Goal: Use online tool/utility: Utilize a website feature to perform a specific function

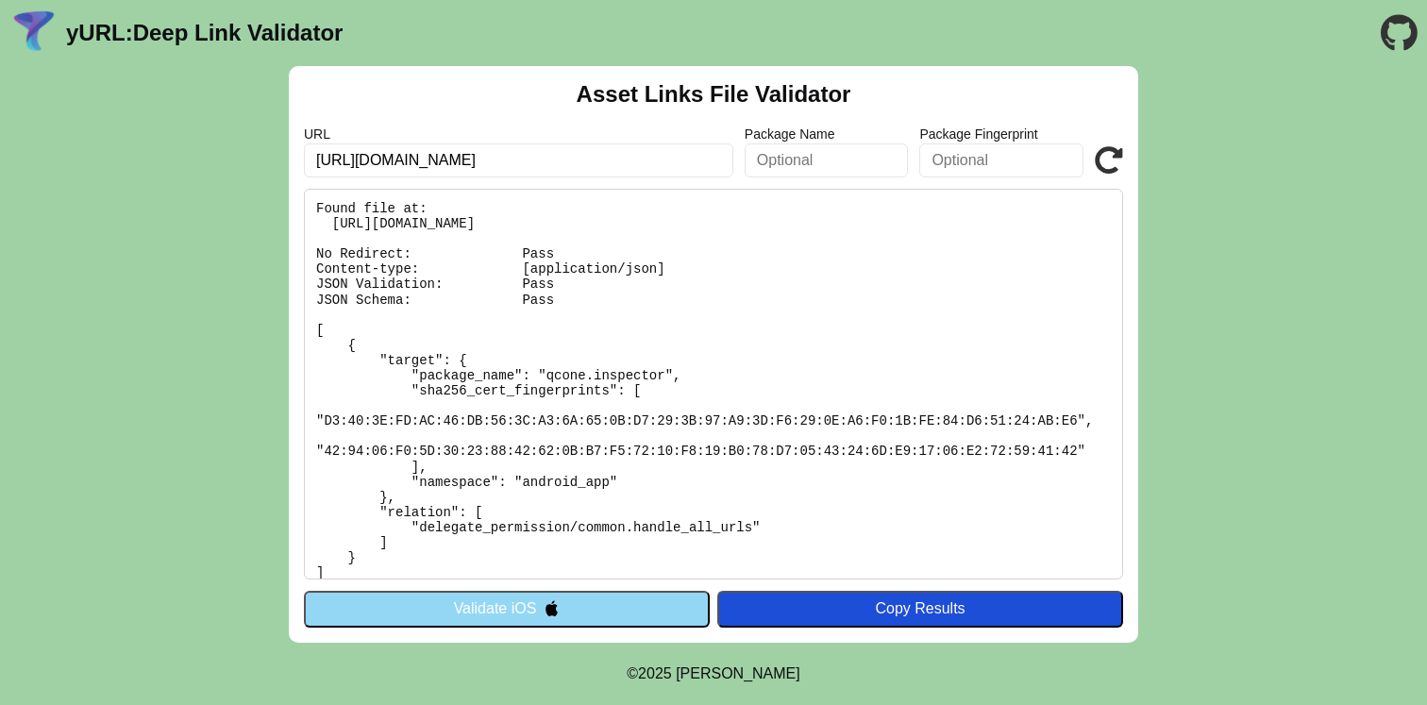
click at [1113, 153] on icon at bounding box center [1108, 160] width 28 height 28
click at [629, 614] on button "Validate iOS" at bounding box center [507, 609] width 406 height 36
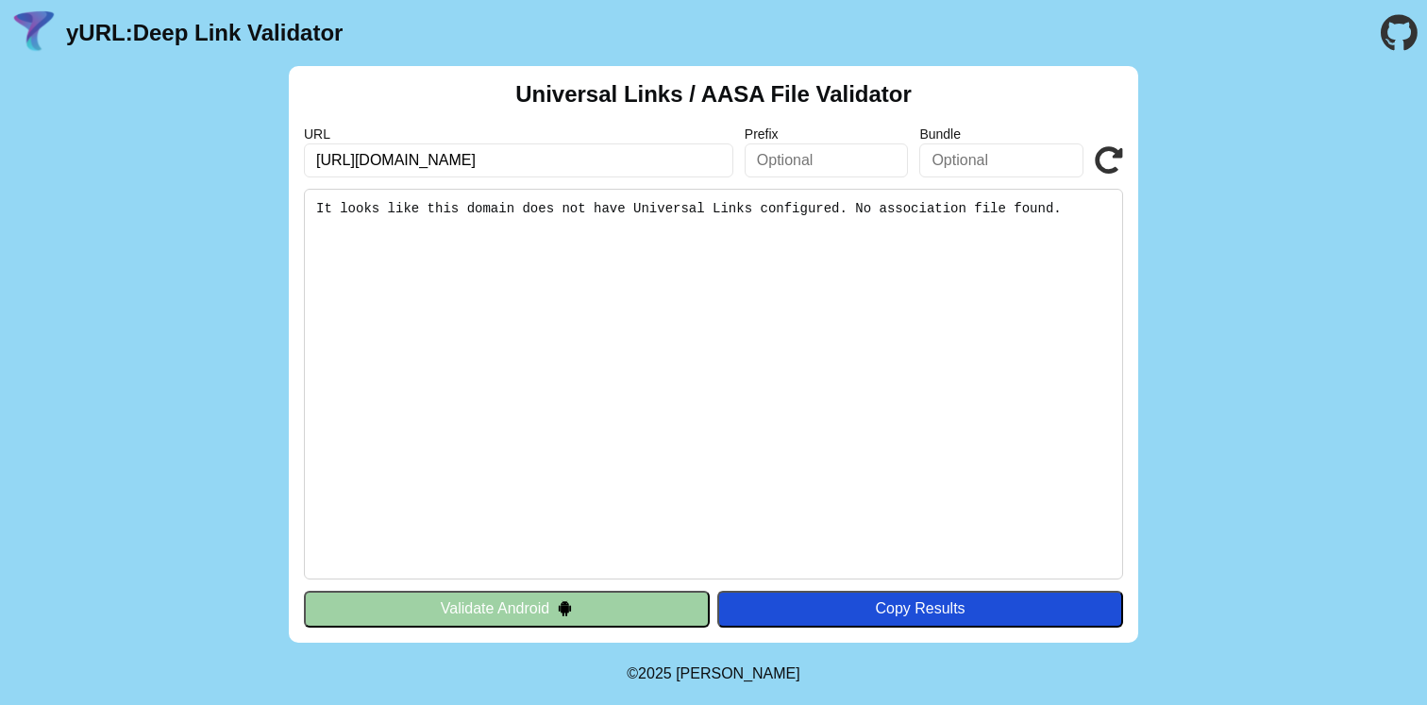
click at [1110, 155] on icon at bounding box center [1108, 160] width 28 height 28
